Goal: Information Seeking & Learning: Learn about a topic

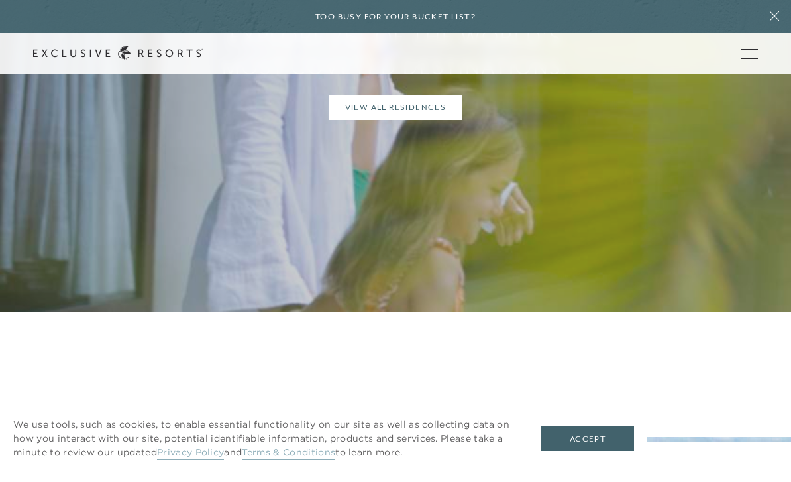
scroll to position [1118, 0]
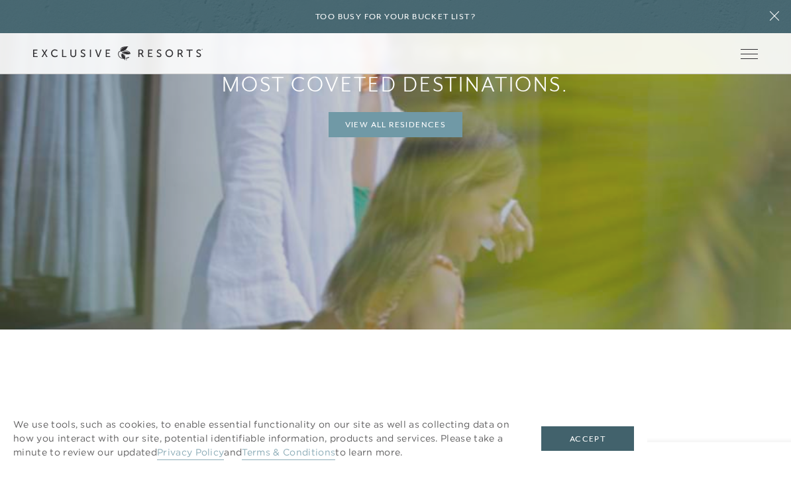
click at [416, 137] on link "View All Residences" at bounding box center [396, 124] width 135 height 25
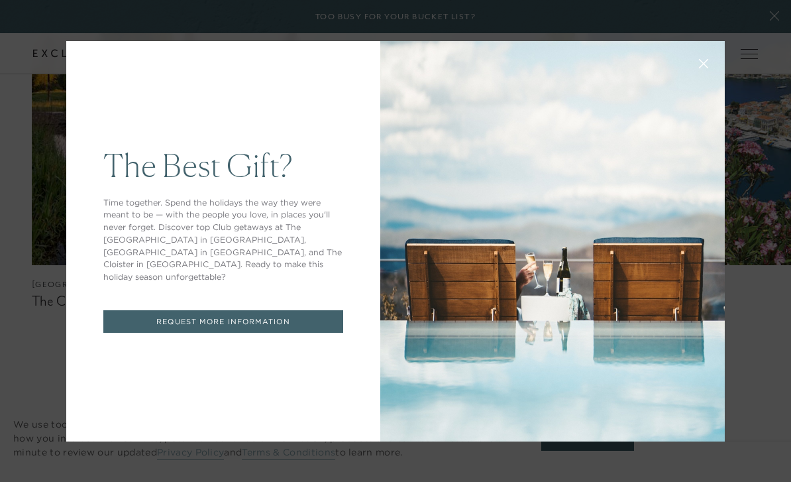
click at [699, 68] on icon at bounding box center [704, 63] width 10 height 10
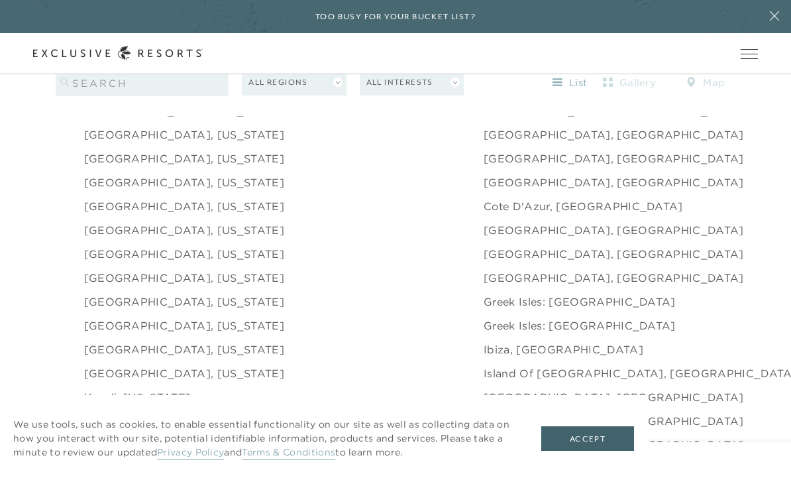
scroll to position [1361, 0]
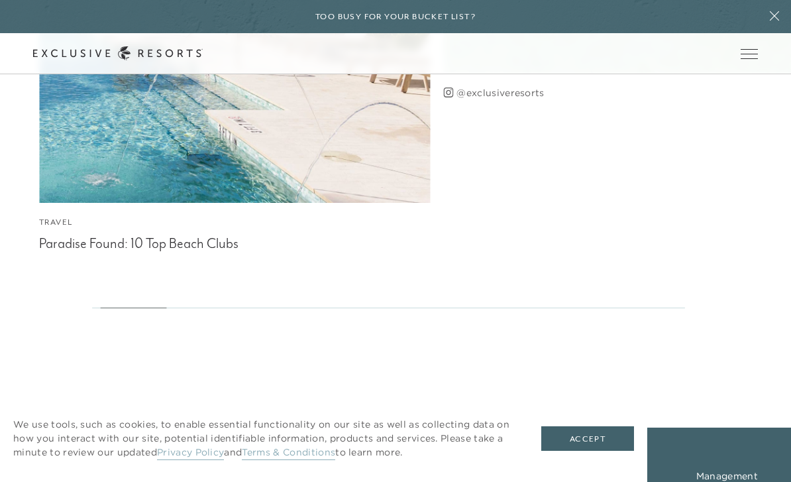
scroll to position [3271, 0]
click at [155, 253] on div "Paradise Found: 10 Top Beach Clubs" at bounding box center [234, 243] width 391 height 20
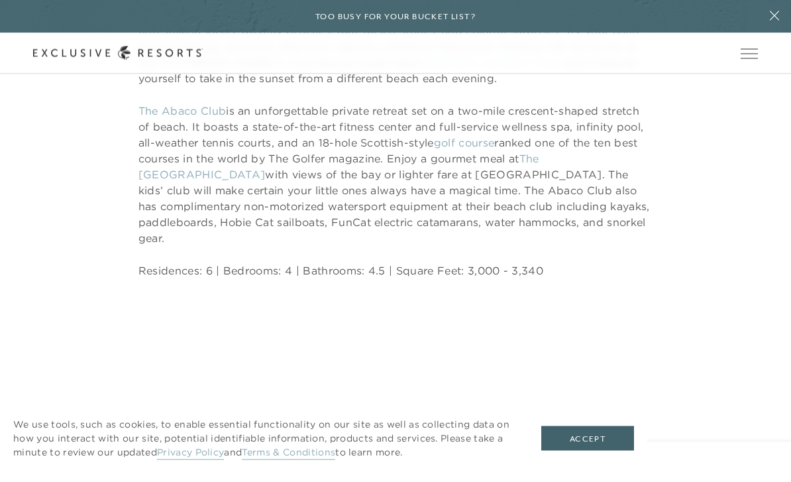
scroll to position [6835, 0]
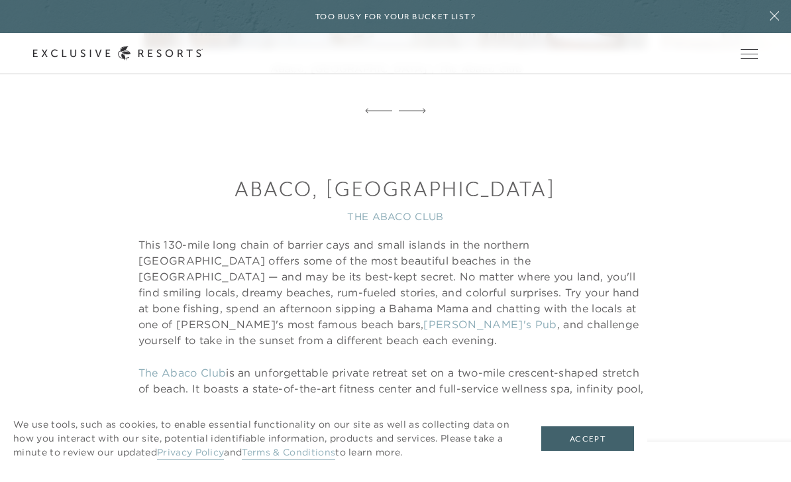
scroll to position [3272, 0]
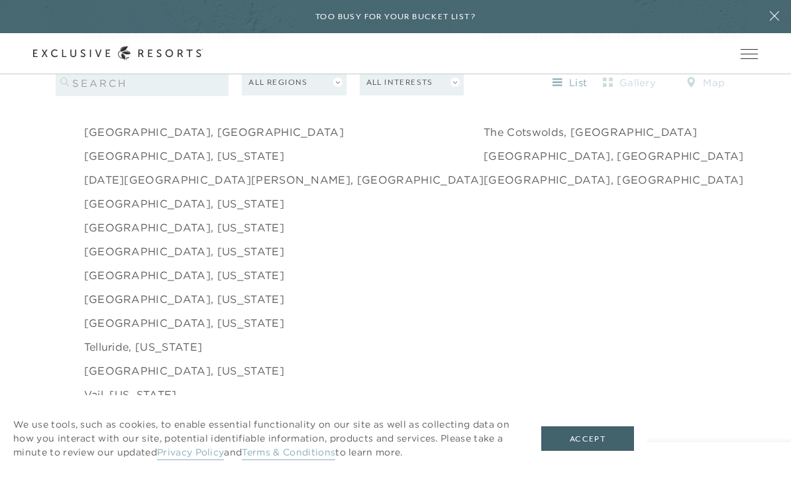
scroll to position [2031, 0]
click at [272, 265] on li "[GEOGRAPHIC_DATA], [US_STATE]" at bounding box center [284, 253] width 400 height 24
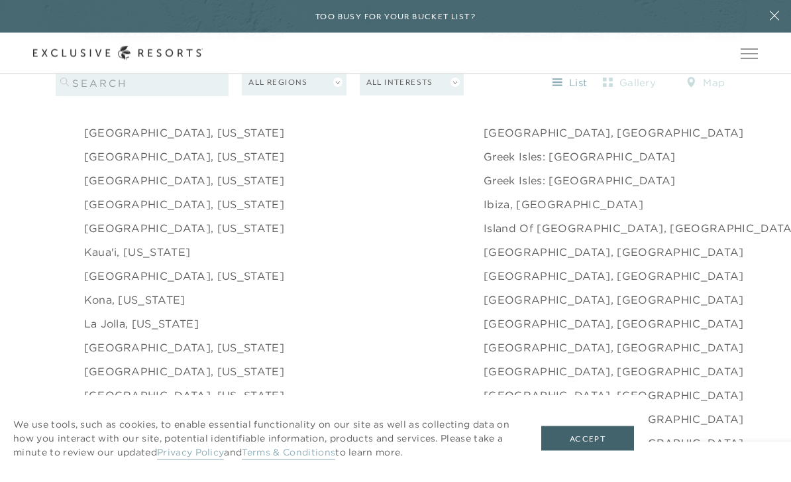
scroll to position [1503, 0]
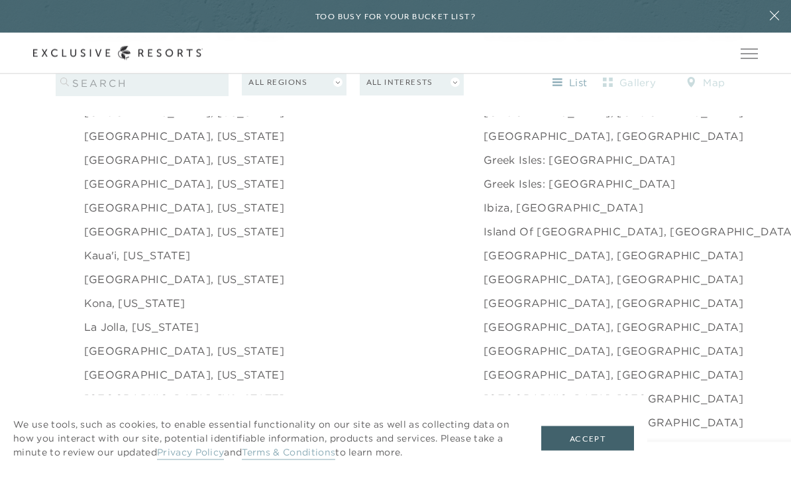
click at [188, 192] on link "[GEOGRAPHIC_DATA], [US_STATE]" at bounding box center [184, 184] width 200 height 16
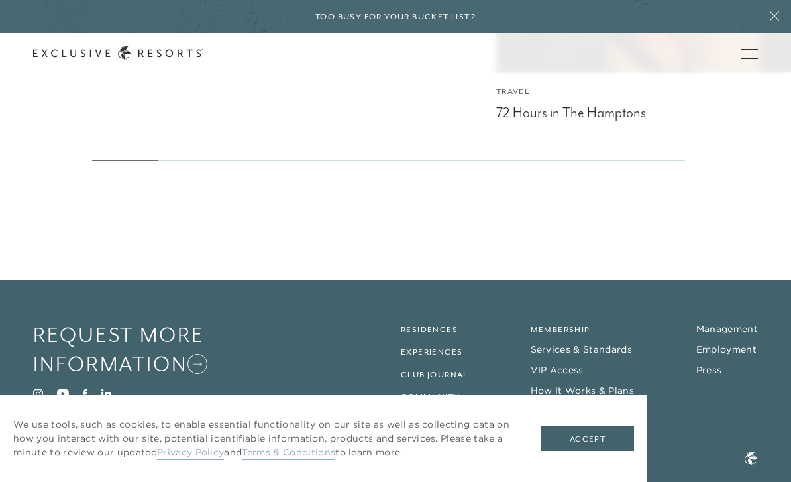
scroll to position [3498, 0]
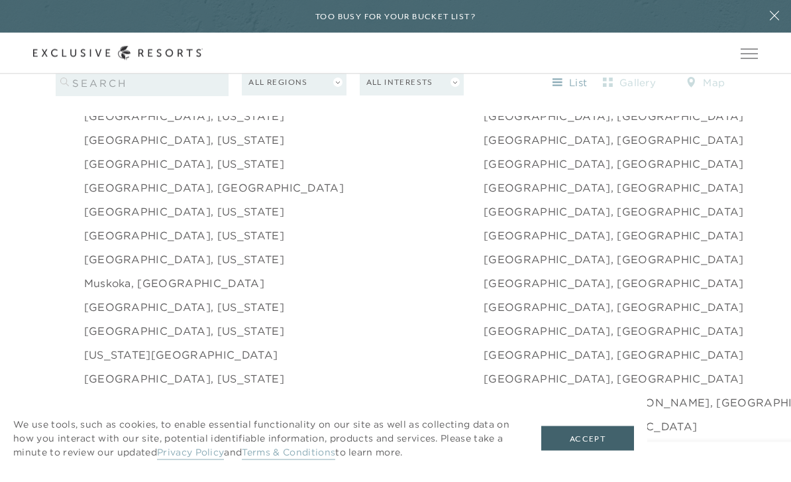
scroll to position [1738, 0]
click at [207, 315] on link "[GEOGRAPHIC_DATA], [US_STATE]" at bounding box center [184, 307] width 200 height 16
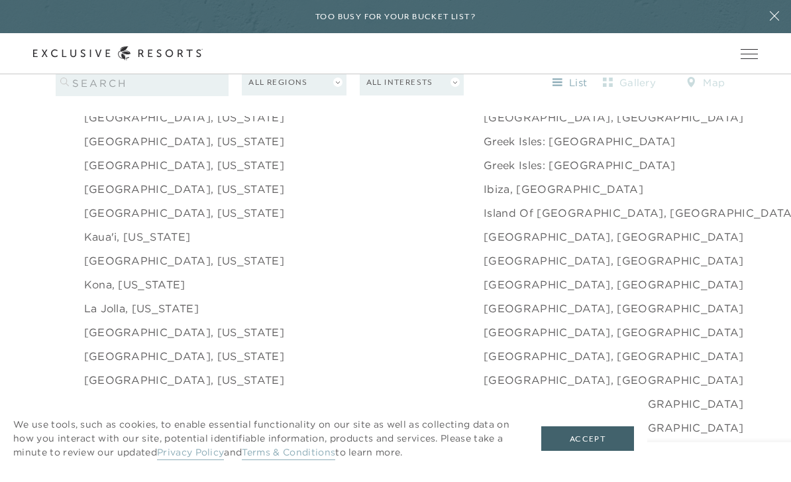
scroll to position [1497, 0]
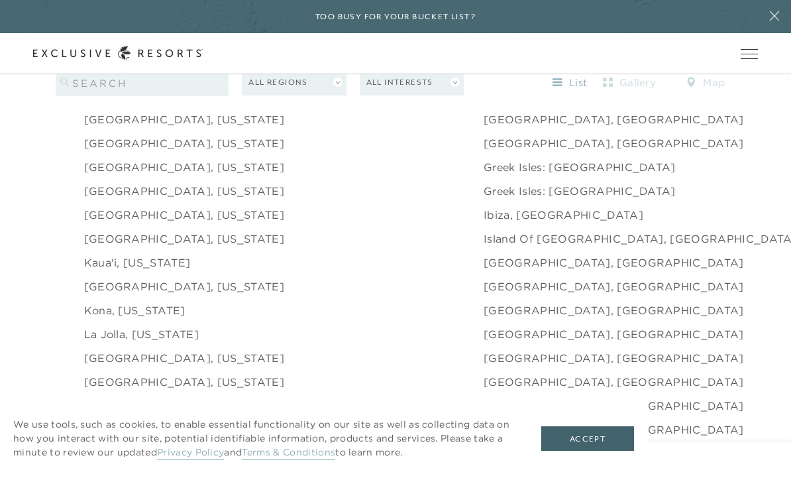
click at [336, 86] on button "All Regions" at bounding box center [294, 83] width 104 height 26
click at [310, 131] on link "[GEOGRAPHIC_DATA]" at bounding box center [294, 135] width 91 height 32
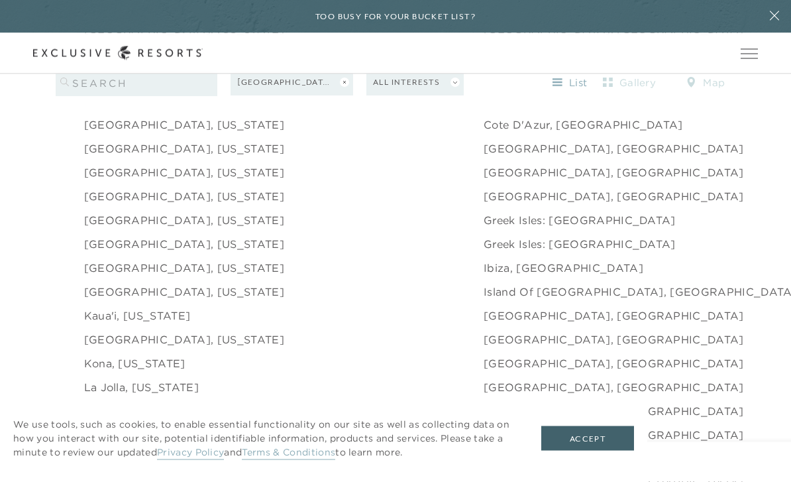
scroll to position [1442, 0]
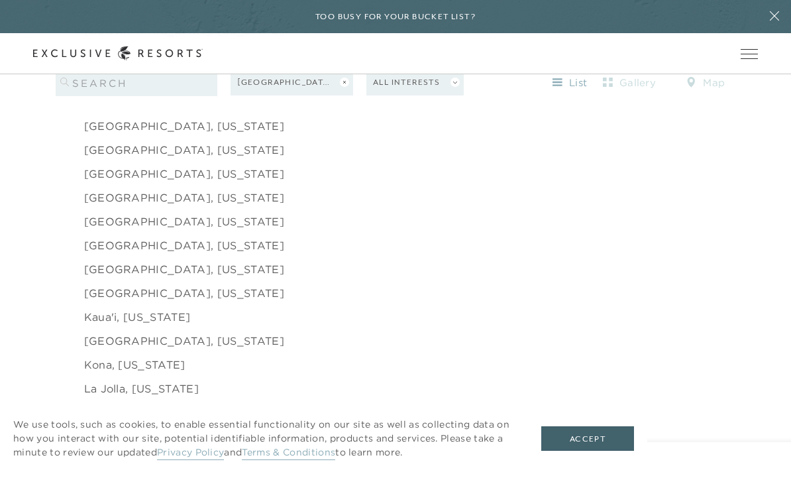
click at [461, 92] on button "All Interests" at bounding box center [415, 83] width 97 height 26
click at [401, 113] on link "Beach" at bounding box center [415, 109] width 84 height 19
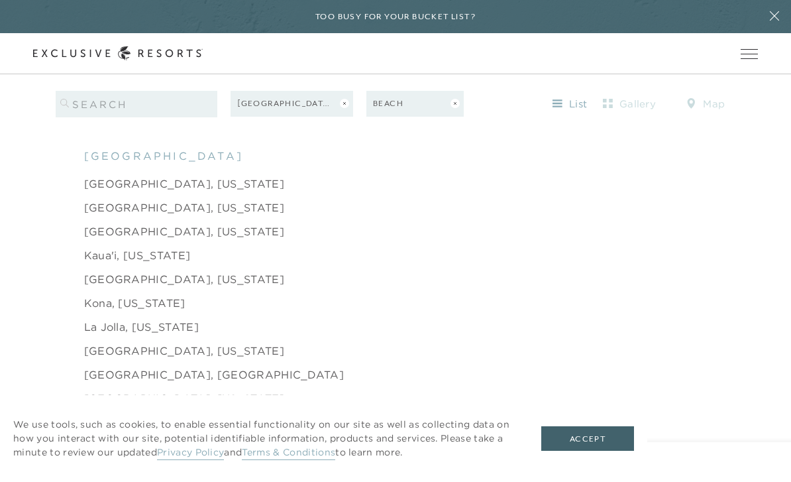
scroll to position [1291, 0]
click at [174, 190] on link "[GEOGRAPHIC_DATA], [US_STATE]" at bounding box center [184, 182] width 200 height 16
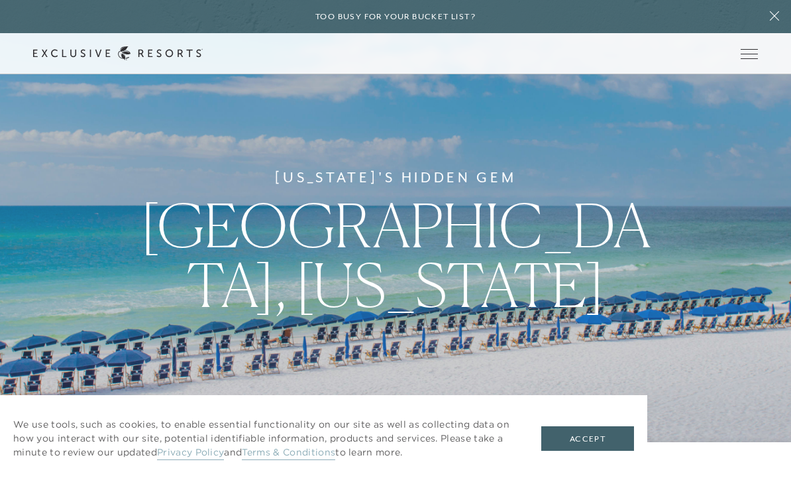
click at [590, 451] on button "Accept" at bounding box center [587, 438] width 93 height 25
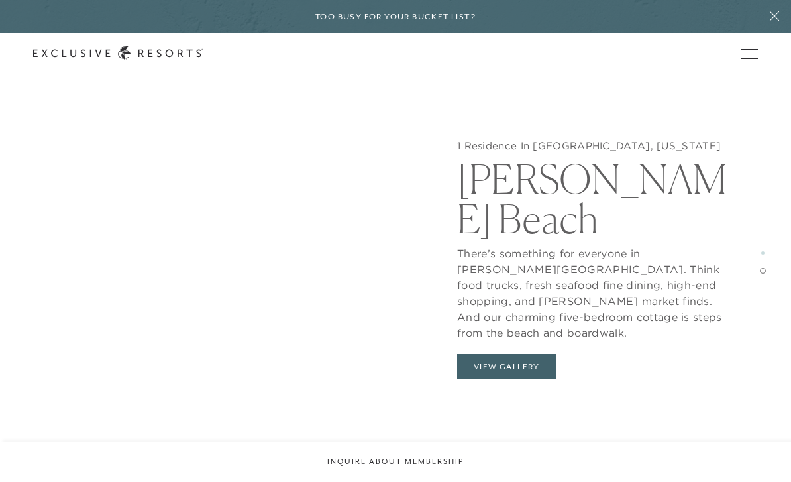
scroll to position [2097, 0]
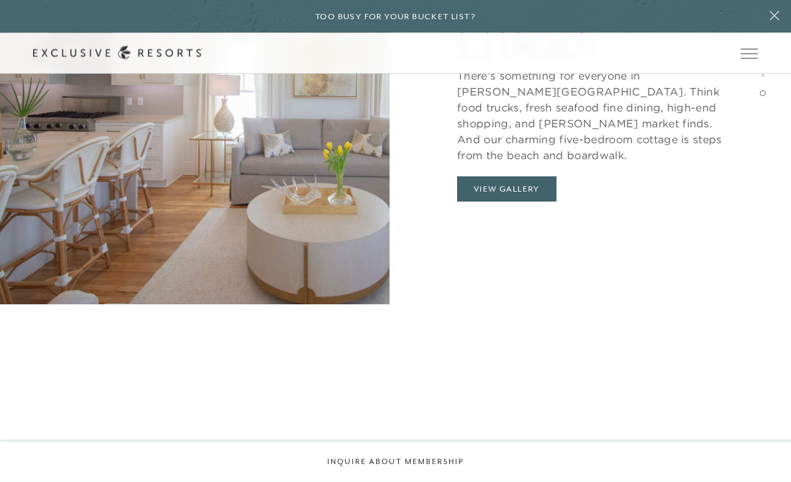
click at [534, 201] on button "View Gallery" at bounding box center [506, 189] width 99 height 25
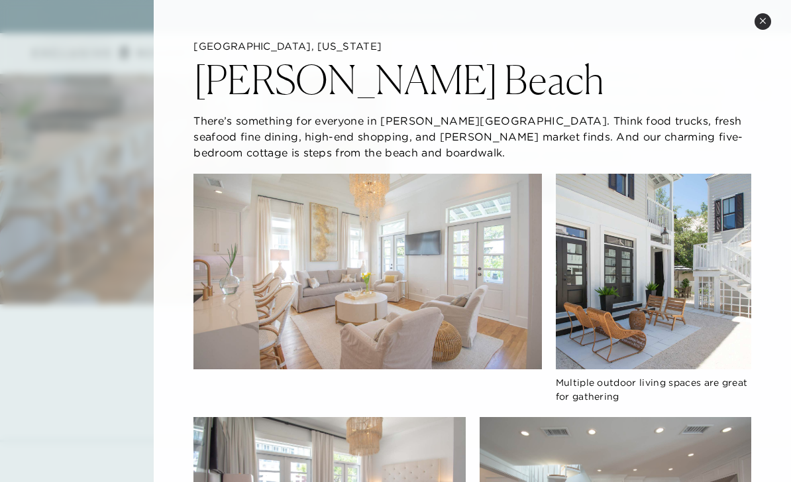
scroll to position [0, 0]
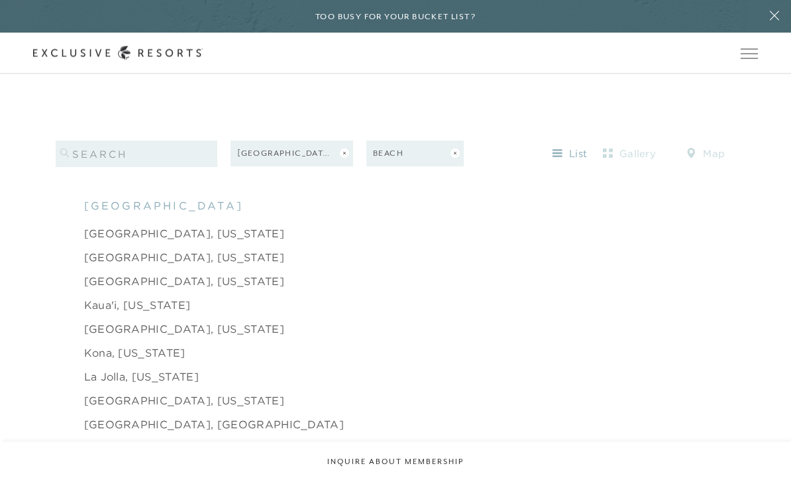
scroll to position [1231, 0]
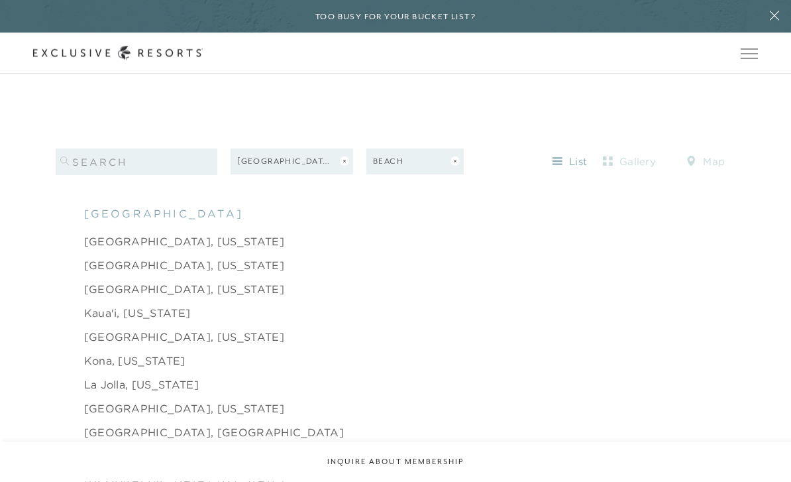
click at [166, 250] on link "[GEOGRAPHIC_DATA], [US_STATE]" at bounding box center [184, 242] width 200 height 16
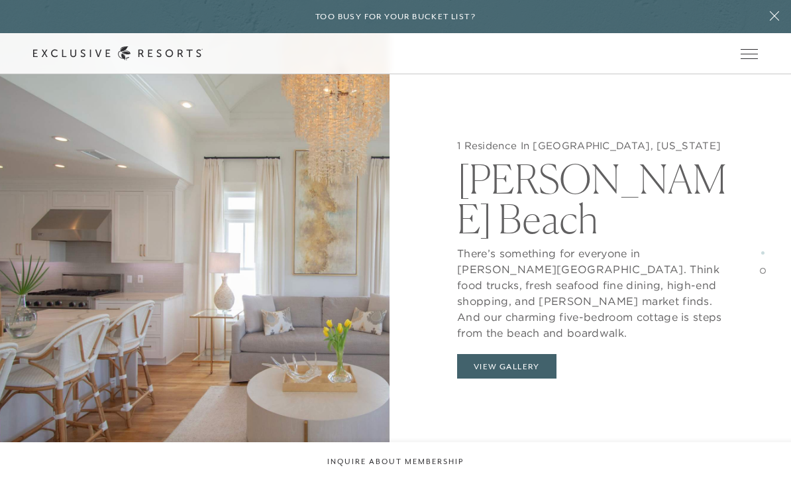
scroll to position [1982, 0]
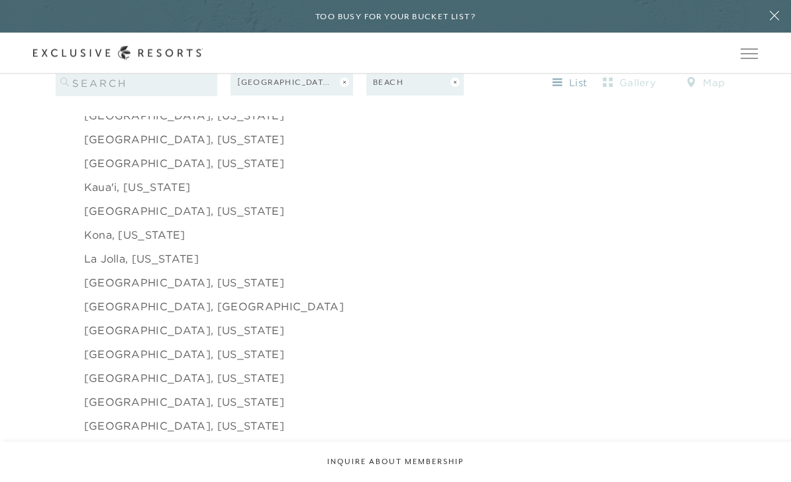
scroll to position [1375, 0]
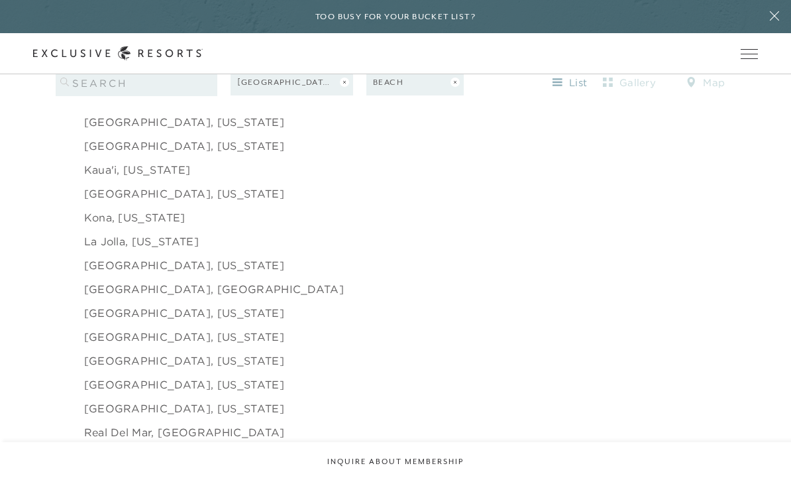
click at [168, 106] on link "[GEOGRAPHIC_DATA], [US_STATE]" at bounding box center [184, 98] width 200 height 16
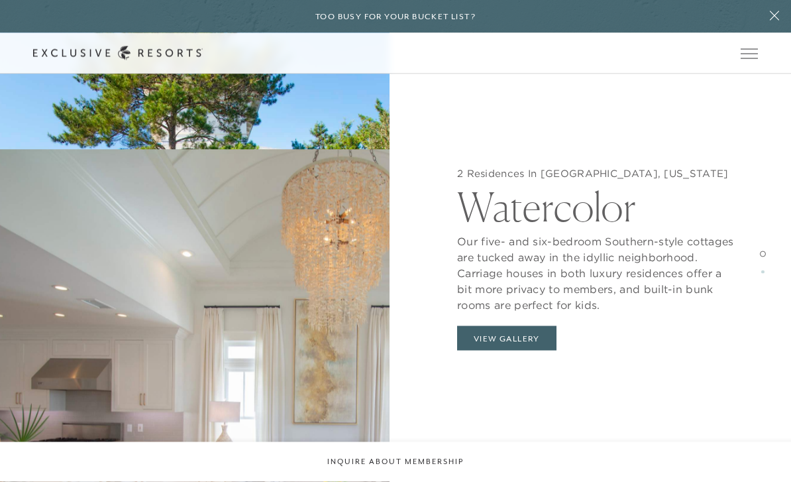
scroll to position [1450, 0]
click at [496, 336] on button "View Gallery" at bounding box center [506, 338] width 99 height 25
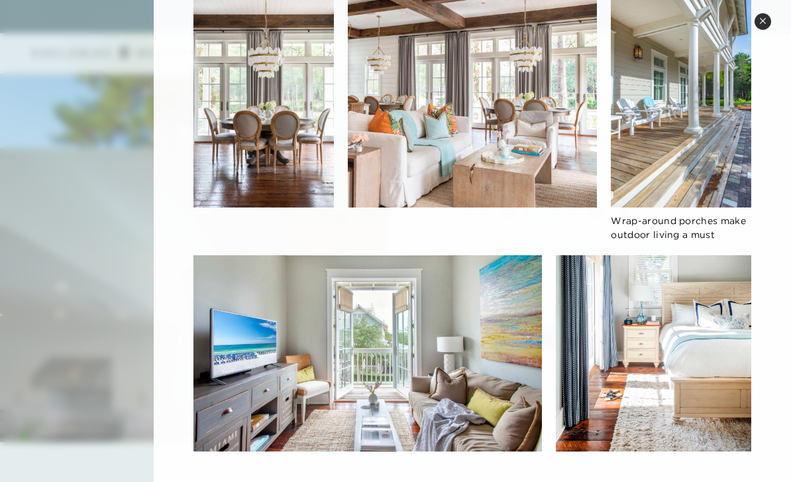
scroll to position [1631, 0]
click at [765, 19] on icon at bounding box center [762, 20] width 5 height 5
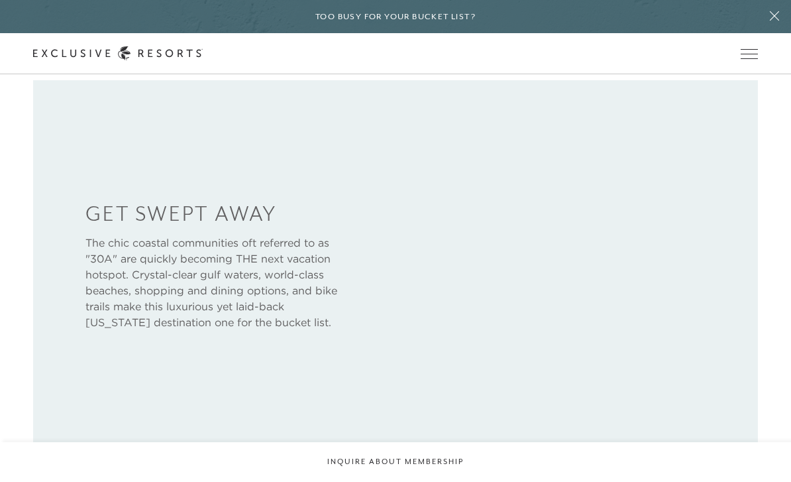
scroll to position [493, 0]
